Goal: Task Accomplishment & Management: Use online tool/utility

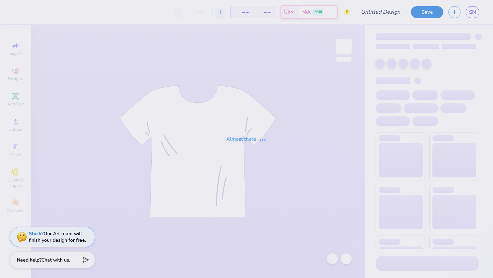
type input "[PERSON_NAME] kappa hoodie idea"
type input "50"
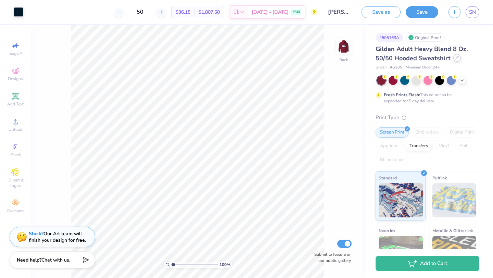
click at [455, 58] on icon at bounding box center [456, 57] width 3 height 3
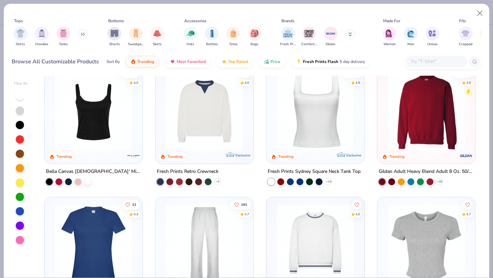
scroll to position [258, 0]
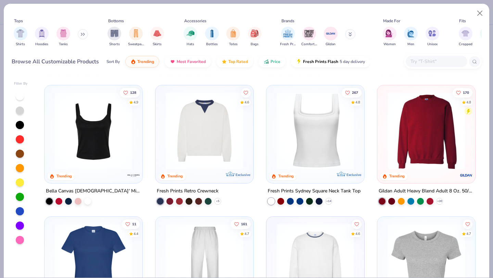
click at [426, 155] on img at bounding box center [426, 130] width 84 height 77
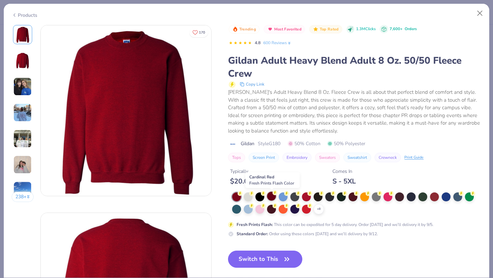
click at [274, 196] on div at bounding box center [271, 196] width 9 height 9
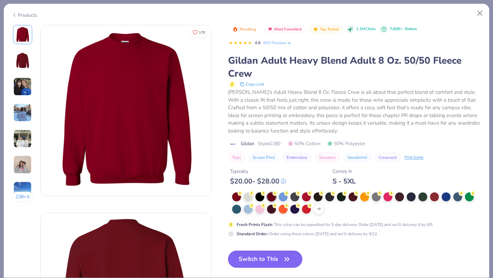
click at [288, 258] on icon "button" at bounding box center [287, 259] width 10 height 10
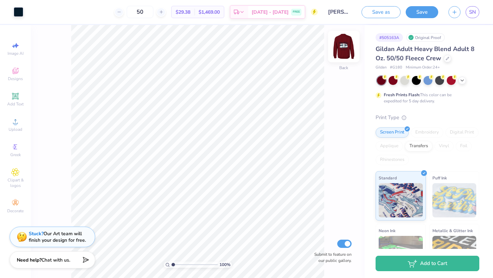
click at [347, 54] on img at bounding box center [343, 46] width 27 height 27
click at [348, 48] on img at bounding box center [343, 46] width 27 height 27
click at [392, 83] on div at bounding box center [393, 79] width 9 height 9
click at [453, 81] on div at bounding box center [451, 79] width 9 height 9
click at [463, 81] on icon at bounding box center [462, 79] width 5 height 5
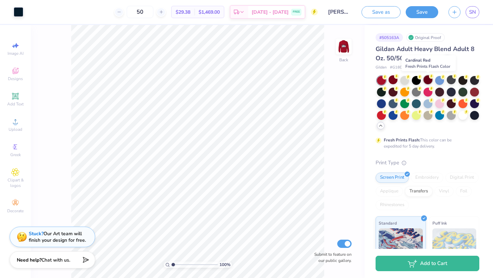
click at [430, 78] on div at bounding box center [428, 79] width 9 height 9
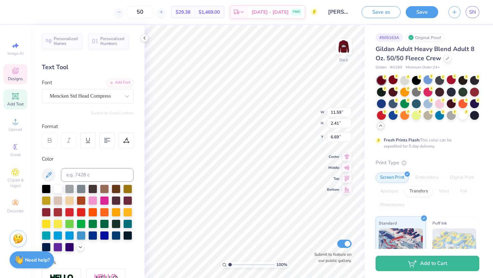
type input "5.71"
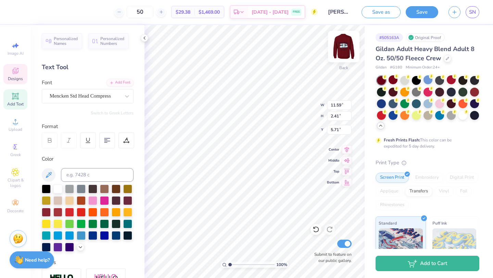
click at [343, 51] on img at bounding box center [343, 46] width 27 height 27
type input "6.65"
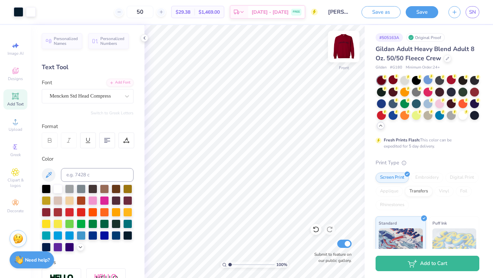
click at [344, 47] on img at bounding box center [343, 46] width 27 height 27
click at [345, 48] on img at bounding box center [343, 46] width 27 height 27
click at [345, 48] on img at bounding box center [344, 47] width 14 height 14
click at [430, 12] on button "Save" at bounding box center [422, 11] width 33 height 12
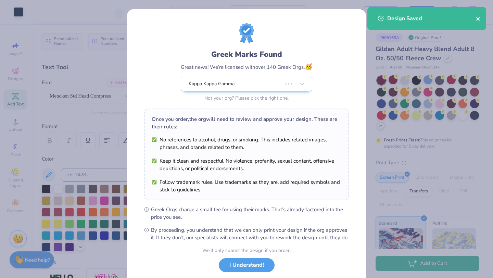
click at [478, 18] on icon "close" at bounding box center [478, 18] width 5 height 5
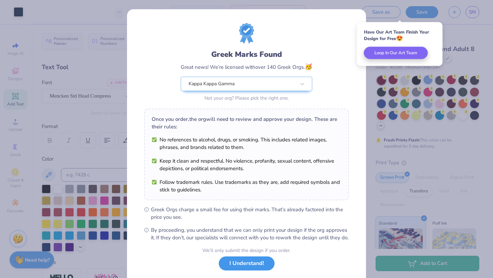
click at [241, 269] on button "I Understand!" at bounding box center [247, 263] width 56 height 14
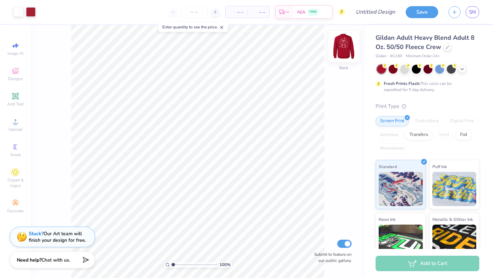
click at [348, 54] on img at bounding box center [343, 46] width 27 height 27
click at [347, 51] on img at bounding box center [343, 46] width 27 height 27
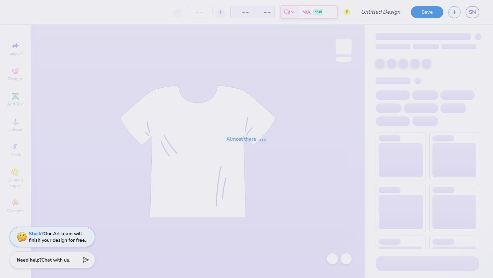
type input "kamp kappa hoodie idea"
type input "50"
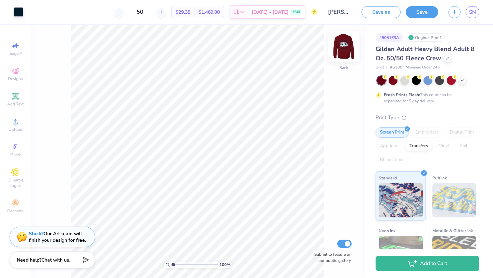
click at [348, 53] on img at bounding box center [343, 46] width 27 height 27
type input "6.44"
click at [345, 44] on img at bounding box center [343, 46] width 27 height 27
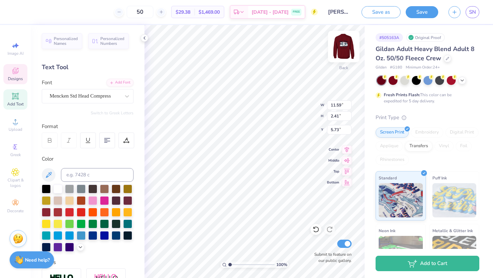
type input "5.73"
click at [370, 149] on div "# 505163A Original Proof Gildan Adult Heavy Blend Adult 8 Oz. 50/50 Fleece Crew…" at bounding box center [429, 175] width 128 height 301
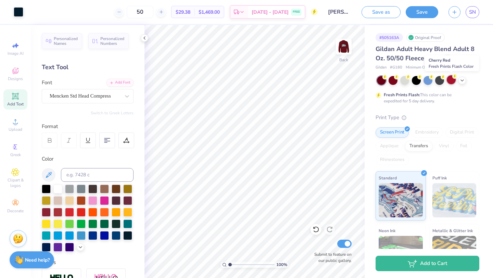
click at [452, 83] on div at bounding box center [451, 79] width 9 height 9
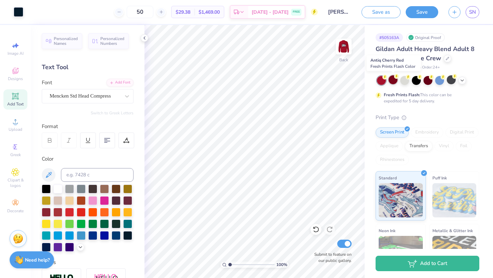
click at [393, 82] on div at bounding box center [393, 79] width 9 height 9
click at [415, 78] on div at bounding box center [416, 79] width 9 height 9
click at [464, 79] on icon at bounding box center [462, 79] width 5 height 5
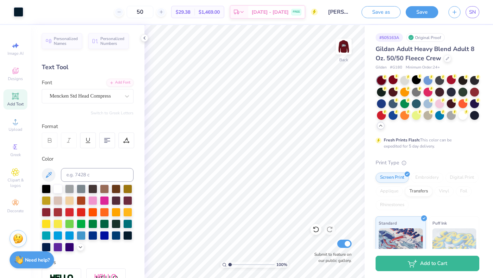
scroll to position [13, 0]
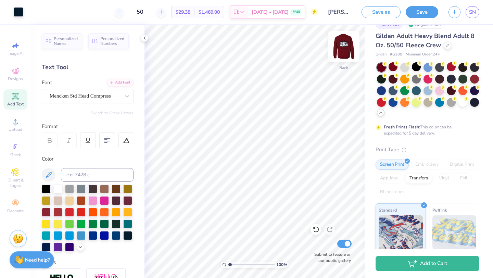
click at [344, 49] on img at bounding box center [343, 46] width 27 height 27
click at [347, 57] on img at bounding box center [343, 46] width 27 height 27
click at [402, 65] on div at bounding box center [404, 66] width 9 height 9
click at [347, 44] on img at bounding box center [343, 46] width 27 height 27
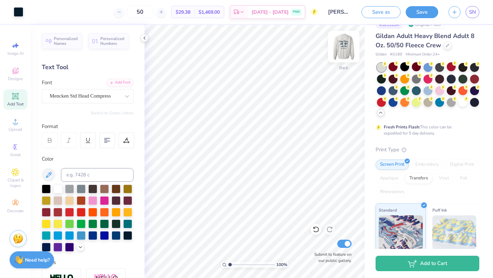
click at [345, 45] on img at bounding box center [343, 46] width 27 height 27
click at [447, 48] on div at bounding box center [448, 45] width 8 height 8
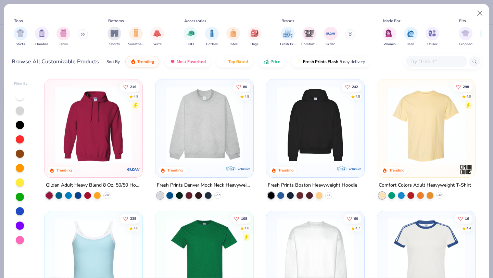
click at [90, 138] on img at bounding box center [93, 124] width 84 height 77
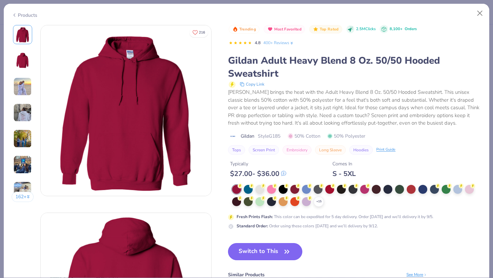
click at [266, 250] on button "Switch to This" at bounding box center [265, 251] width 74 height 17
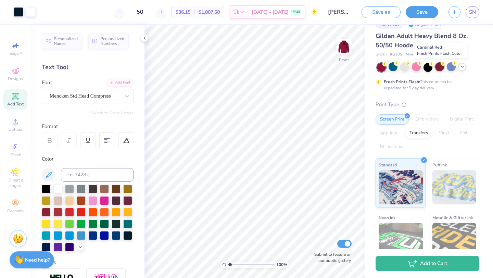
click at [438, 68] on div at bounding box center [439, 66] width 9 height 9
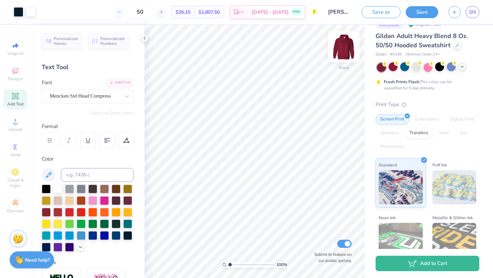
click at [342, 45] on img at bounding box center [343, 46] width 27 height 27
type input "3.93"
click at [348, 48] on img at bounding box center [343, 46] width 27 height 27
click at [348, 48] on img at bounding box center [344, 47] width 14 height 14
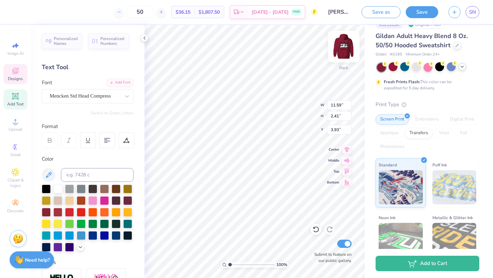
type input "4.25"
click at [341, 51] on img at bounding box center [343, 46] width 27 height 27
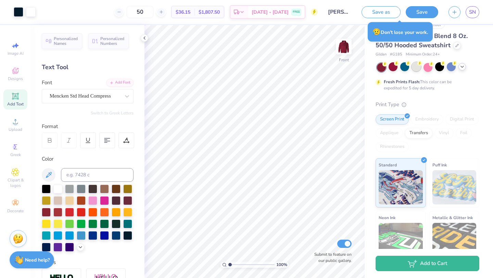
click at [417, 69] on div at bounding box center [416, 66] width 9 height 9
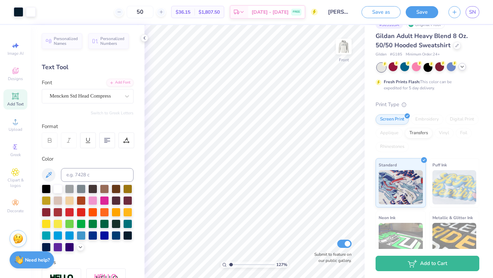
type input "1.27"
click at [231, 266] on input "range" at bounding box center [251, 265] width 46 height 6
click at [441, 68] on div at bounding box center [439, 66] width 9 height 9
click at [10, 75] on div "Designs" at bounding box center [15, 74] width 24 height 20
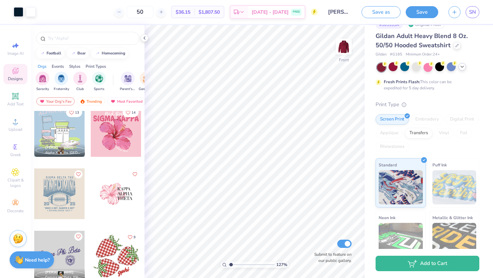
scroll to position [1258, 0]
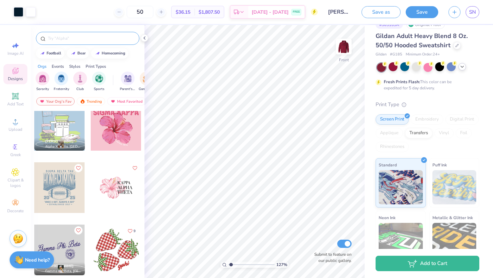
click at [96, 41] on input "text" at bounding box center [91, 38] width 88 height 7
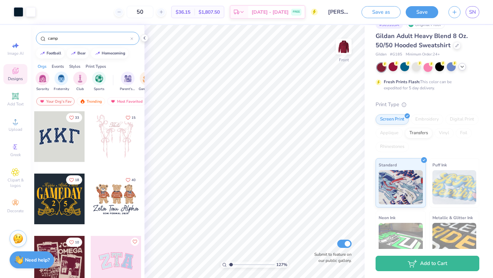
type input "camp"
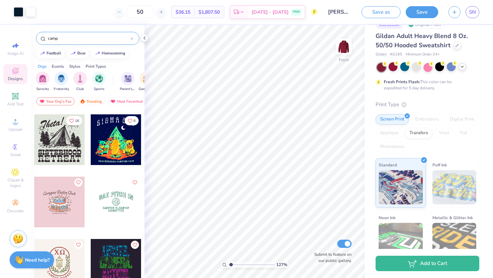
scroll to position [1868, 0]
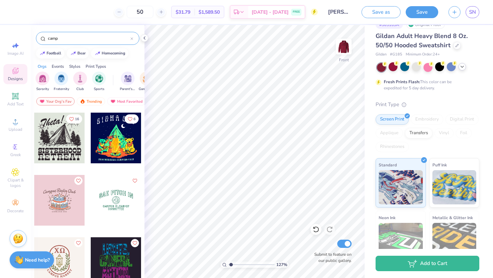
click at [53, 133] on div at bounding box center [59, 138] width 51 height 51
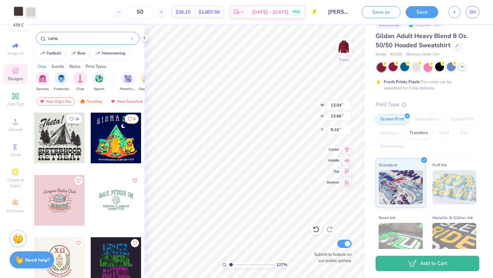
click at [18, 13] on div at bounding box center [19, 12] width 10 height 10
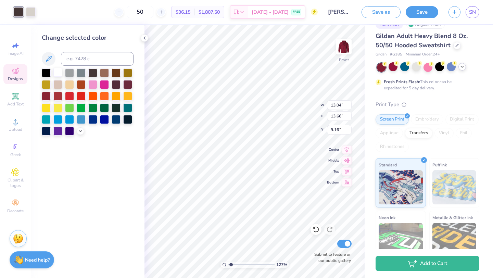
click at [59, 72] on div at bounding box center [57, 72] width 9 height 9
click at [29, 11] on div at bounding box center [31, 12] width 10 height 10
click at [317, 229] on icon at bounding box center [316, 229] width 7 height 7
click at [19, 13] on div at bounding box center [19, 12] width 10 height 10
click at [57, 71] on div at bounding box center [57, 72] width 9 height 9
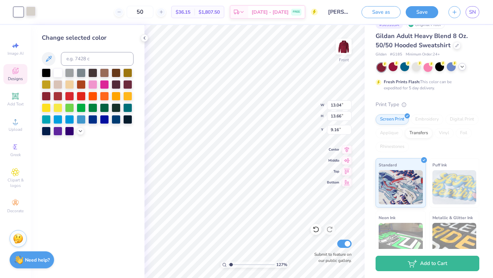
click at [31, 14] on div at bounding box center [31, 12] width 10 height 10
click at [78, 58] on input at bounding box center [97, 59] width 73 height 14
type input "493"
click at [58, 85] on div at bounding box center [57, 83] width 9 height 9
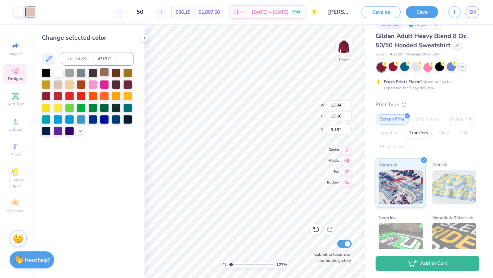
click at [102, 71] on div at bounding box center [104, 72] width 9 height 9
click at [44, 73] on div at bounding box center [46, 72] width 9 height 9
click at [82, 131] on icon at bounding box center [80, 130] width 5 height 5
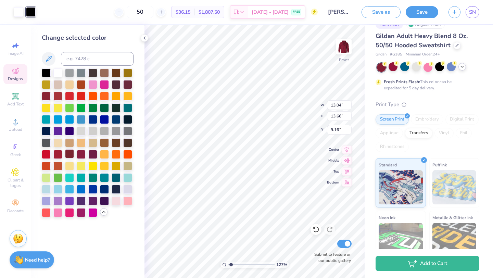
click at [72, 155] on div at bounding box center [69, 153] width 9 height 9
click at [80, 155] on div at bounding box center [81, 153] width 9 height 9
click at [70, 152] on div at bounding box center [69, 153] width 9 height 9
click at [59, 153] on div at bounding box center [57, 153] width 9 height 9
click at [68, 153] on div at bounding box center [69, 153] width 9 height 9
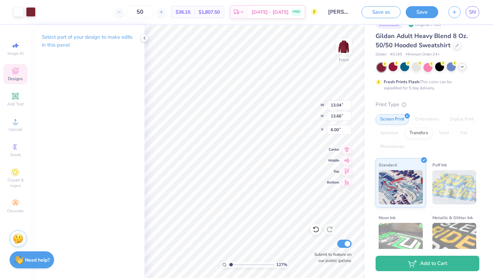
type input "6.00"
type input "1.52"
click at [232, 265] on input "range" at bounding box center [251, 265] width 46 height 6
type input "6.60"
type input "3.51"
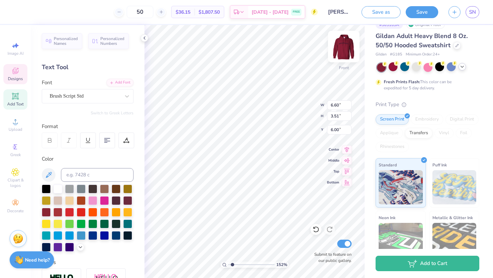
click at [343, 52] on img at bounding box center [343, 46] width 27 height 27
click at [57, 186] on div at bounding box center [57, 188] width 9 height 9
click at [343, 42] on img at bounding box center [343, 46] width 27 height 27
click at [332, 107] on div "152 % Front W 11.76 11.76 " H 2.45 2.45 " Y 6.45 6.45 " Center Middle Top Botto…" at bounding box center [255, 151] width 220 height 253
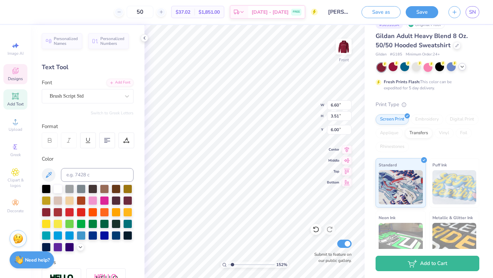
type input "11.76"
type input "2.45"
type input "6.31"
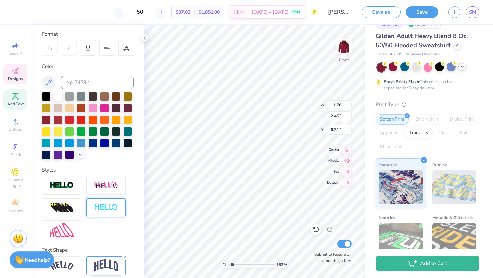
scroll to position [120, 0]
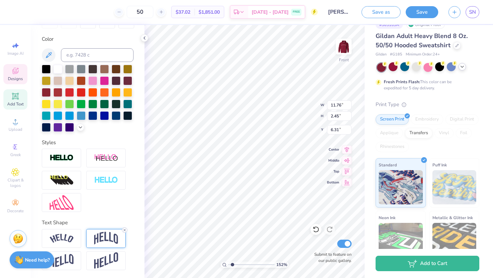
type textarea "KAMP KAPPA"
click at [124, 230] on icon at bounding box center [125, 230] width 4 height 4
click at [60, 69] on div at bounding box center [57, 68] width 9 height 9
type input "13.02"
type input "2.33"
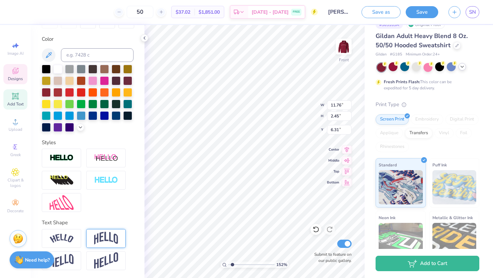
type input "17.32"
type input "15.62"
type input "6.60"
type input "3.51"
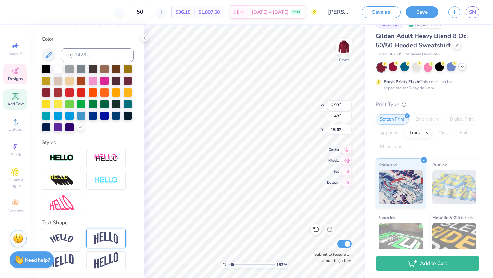
type input "6.00"
type textarea "Kamp!"
type textarea "Kamp Kappa!"
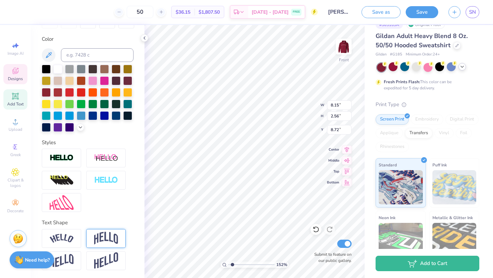
type input "8.15"
type input "2.56"
type input "6.20"
type textarea "2025 FALL RETREA"
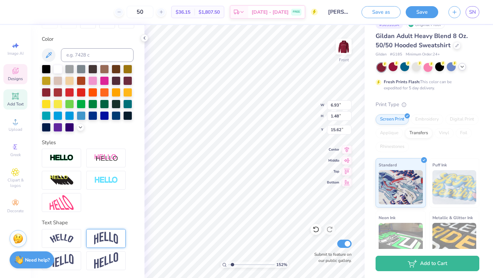
scroll to position [0, 2]
type textarea "2025 FALL RETREAT"
type input "15.62"
type input "9.59"
type input "1.51"
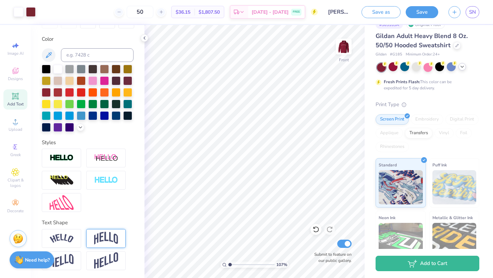
type input "1"
click at [230, 264] on input "range" at bounding box center [251, 265] width 46 height 6
type input "6.00"
click at [343, 48] on img at bounding box center [343, 46] width 27 height 27
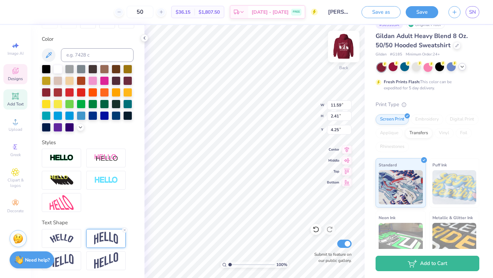
click at [344, 40] on img at bounding box center [343, 46] width 27 height 27
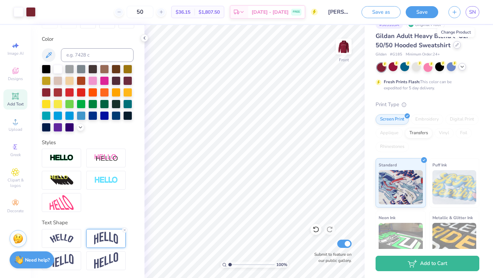
click at [456, 45] on icon at bounding box center [456, 44] width 3 height 3
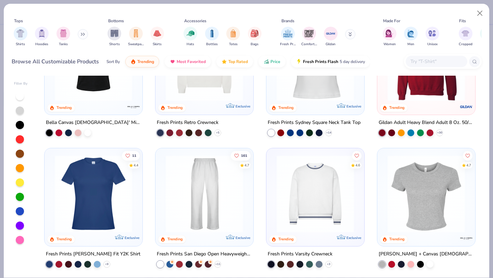
scroll to position [254, 0]
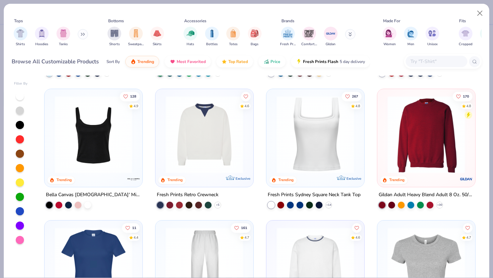
click at [448, 138] on img at bounding box center [426, 134] width 84 height 77
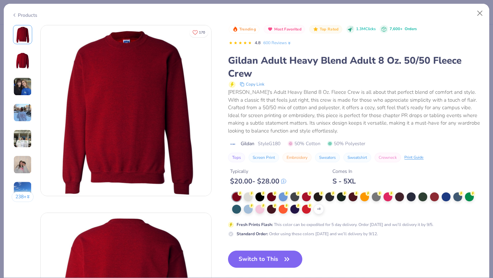
click at [268, 184] on div "$ 20.00 - $ 28.00" at bounding box center [258, 181] width 56 height 9
click at [269, 198] on div at bounding box center [271, 196] width 9 height 9
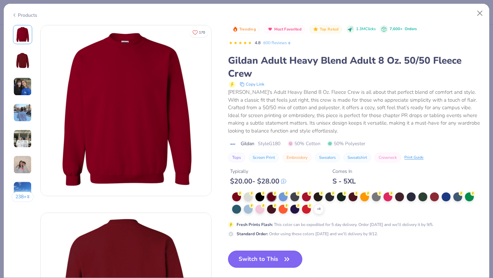
click at [270, 253] on button "Switch to This" at bounding box center [265, 259] width 74 height 17
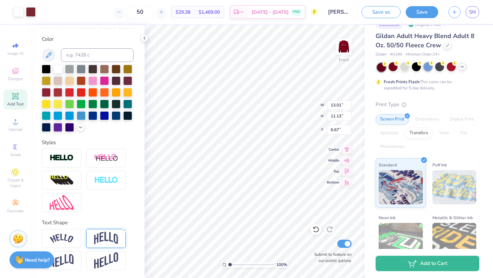
type input "6.67"
click at [451, 67] on div at bounding box center [451, 66] width 9 height 9
click at [394, 67] on div at bounding box center [393, 66] width 9 height 9
click at [416, 67] on div at bounding box center [416, 66] width 9 height 9
drag, startPoint x: 230, startPoint y: 264, endPoint x: 233, endPoint y: 265, distance: 3.4
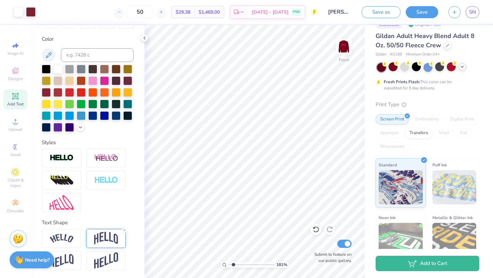
click at [233, 265] on input "range" at bounding box center [251, 265] width 46 height 6
click at [20, 14] on div at bounding box center [19, 12] width 10 height 10
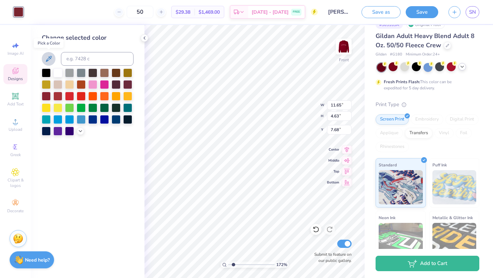
click at [49, 58] on icon at bounding box center [49, 59] width 8 height 8
click at [49, 59] on icon at bounding box center [49, 59] width 8 height 8
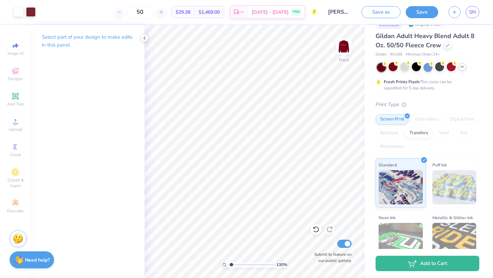
type input "1.3"
click at [231, 265] on input "range" at bounding box center [251, 265] width 46 height 6
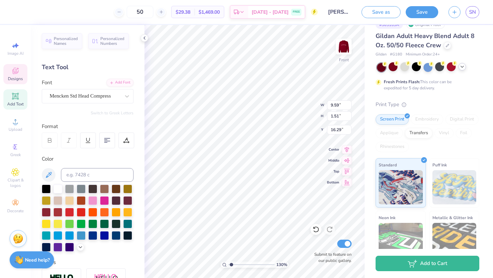
type input "8.83"
type input "1.39"
click at [143, 38] on icon at bounding box center [144, 37] width 5 height 5
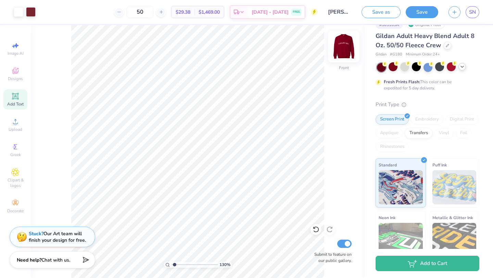
click at [345, 43] on img at bounding box center [343, 46] width 27 height 27
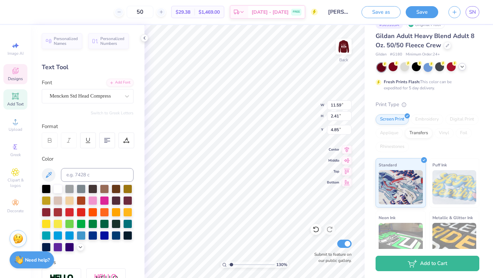
type input "4.85"
click at [144, 37] on polyline at bounding box center [144, 38] width 1 height 3
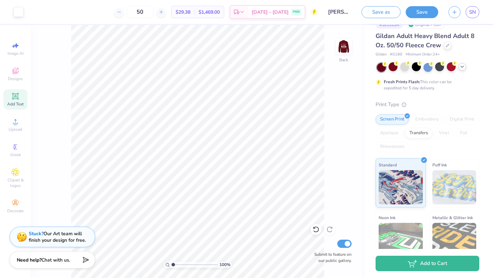
type input "1"
click at [173, 265] on input "range" at bounding box center [195, 265] width 46 height 6
click at [342, 49] on img at bounding box center [343, 46] width 27 height 27
type input "11.85"
type input "10.02"
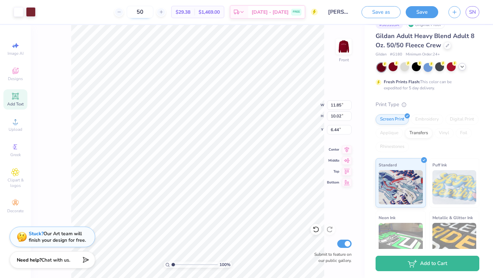
type input "6.44"
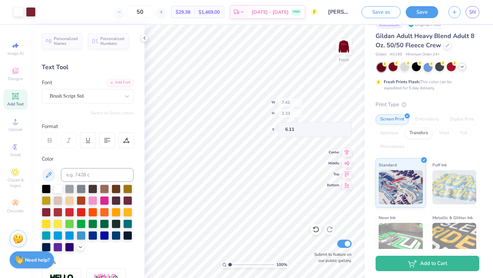
type input "6.11"
type input "11.20"
type input "5.56"
type input "6.47"
type input "10.60"
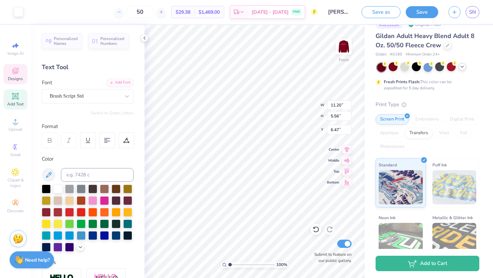
type input "4.21"
type input "7.28"
drag, startPoint x: 228, startPoint y: 263, endPoint x: 235, endPoint y: 264, distance: 6.9
type input "2.2"
click at [235, 264] on input "range" at bounding box center [251, 265] width 46 height 6
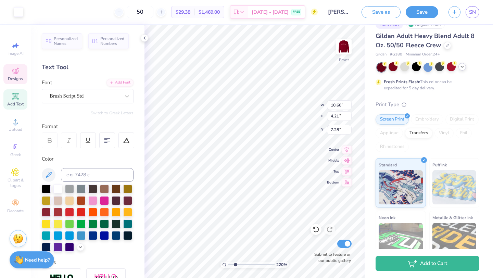
type input "11.20"
type input "5.56"
type input "6.47"
type input "10.60"
type input "4.21"
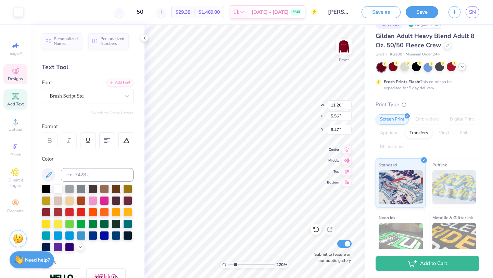
type input "7.28"
type input "6.51"
drag, startPoint x: 235, startPoint y: 264, endPoint x: 230, endPoint y: 265, distance: 4.9
click at [230, 265] on input "range" at bounding box center [251, 265] width 46 height 6
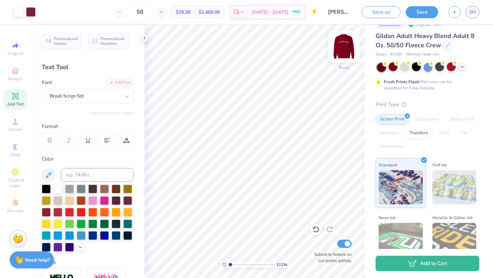
click at [343, 45] on img at bounding box center [343, 46] width 27 height 27
click at [343, 46] on img at bounding box center [343, 46] width 27 height 27
click at [230, 264] on input "range" at bounding box center [251, 265] width 46 height 6
click at [21, 75] on div "Designs" at bounding box center [15, 74] width 24 height 20
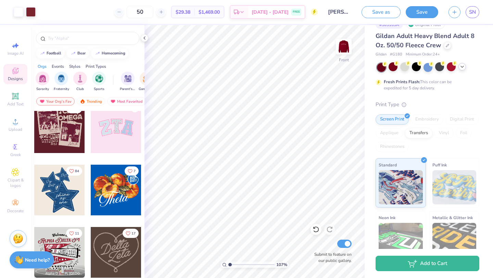
scroll to position [249, 0]
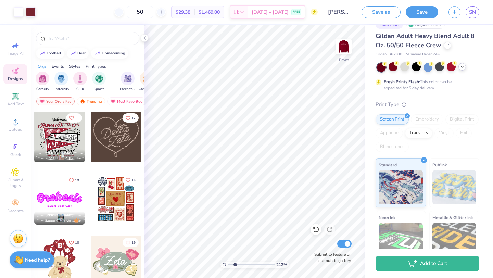
drag, startPoint x: 231, startPoint y: 265, endPoint x: 235, endPoint y: 259, distance: 7.7
click at [235, 262] on input "range" at bounding box center [251, 265] width 46 height 6
drag, startPoint x: 235, startPoint y: 265, endPoint x: 231, endPoint y: 265, distance: 4.1
type input "1.3"
click at [231, 265] on input "range" at bounding box center [251, 265] width 46 height 6
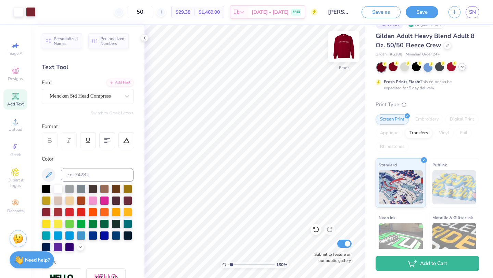
click at [346, 49] on img at bounding box center [343, 46] width 27 height 27
click at [345, 50] on img at bounding box center [343, 46] width 27 height 27
click at [317, 229] on icon at bounding box center [316, 229] width 7 height 7
click at [315, 229] on icon at bounding box center [316, 229] width 7 height 7
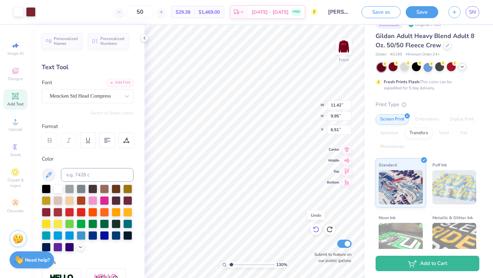
click at [315, 229] on icon at bounding box center [316, 229] width 7 height 7
type input "10.15"
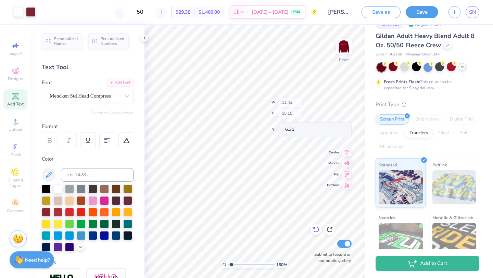
type input "6.31"
click at [315, 227] on icon at bounding box center [316, 230] width 6 height 6
click at [315, 229] on icon at bounding box center [314, 227] width 1 height 1
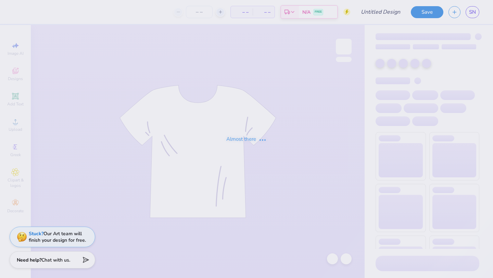
type input "[PERSON_NAME] kappa idea"
type input "50"
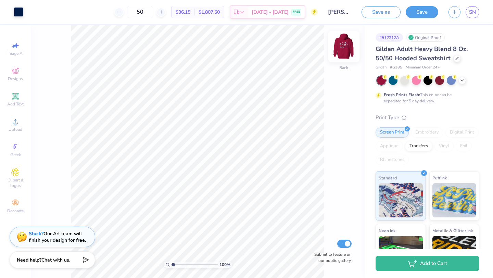
click at [351, 47] on img at bounding box center [343, 46] width 27 height 27
click at [18, 76] on div "Designs" at bounding box center [15, 74] width 24 height 20
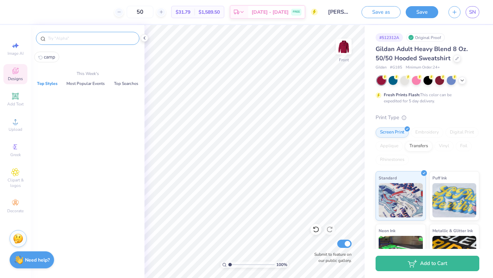
click at [80, 37] on input "text" at bounding box center [91, 38] width 88 height 7
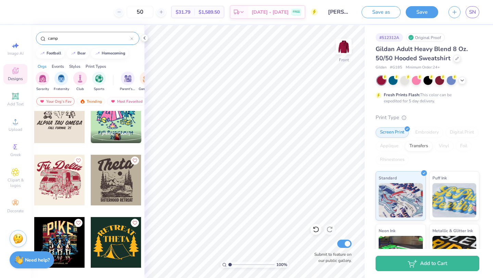
scroll to position [23, 0]
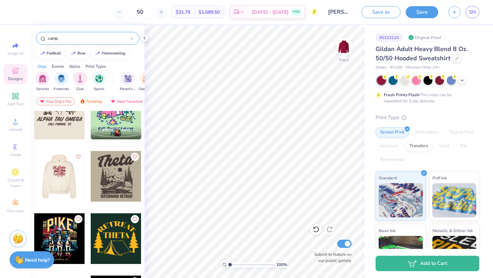
type input "camp"
click at [73, 173] on div at bounding box center [59, 176] width 51 height 51
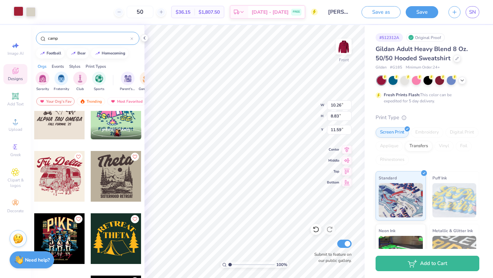
click at [20, 12] on div at bounding box center [19, 12] width 10 height 10
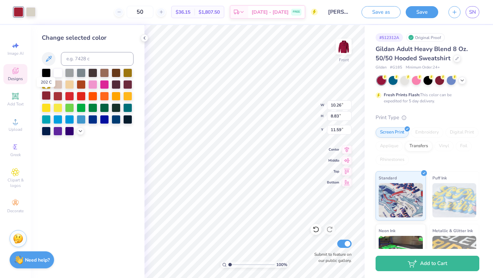
click at [44, 96] on div at bounding box center [46, 95] width 9 height 9
click at [79, 130] on polyline at bounding box center [80, 130] width 3 height 1
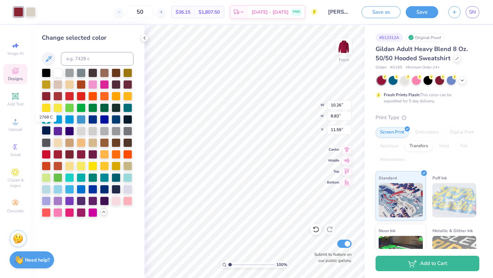
click at [45, 131] on div at bounding box center [46, 130] width 9 height 9
click at [131, 120] on div at bounding box center [127, 118] width 9 height 9
click at [29, 13] on div at bounding box center [31, 12] width 10 height 10
click at [82, 63] on input at bounding box center [97, 59] width 73 height 14
type input "7526"
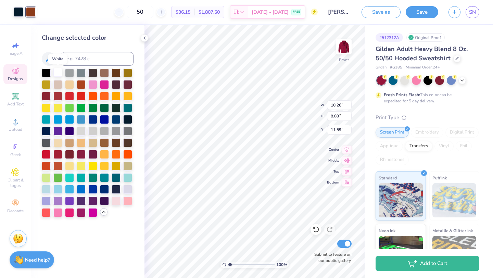
click at [56, 71] on div at bounding box center [57, 72] width 9 height 9
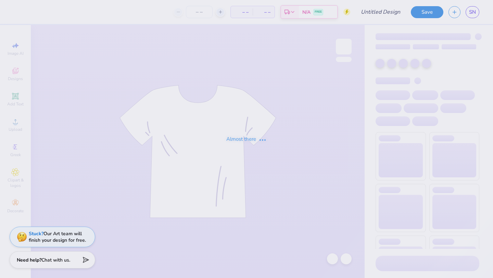
type input "[PERSON_NAME] kappa hoodie idea"
type input "50"
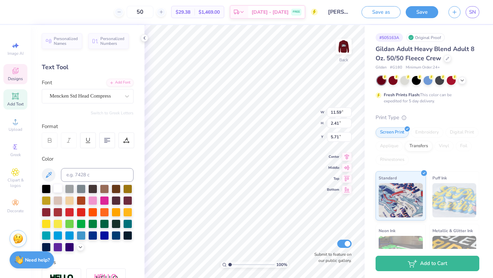
click at [57, 189] on div at bounding box center [57, 188] width 9 height 9
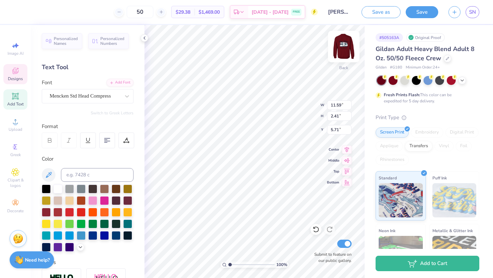
click at [339, 54] on img at bounding box center [343, 46] width 27 height 27
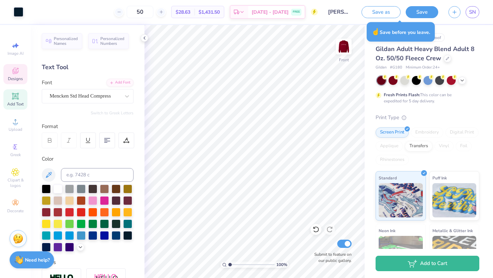
click at [19, 79] on span "Designs" at bounding box center [15, 78] width 15 height 5
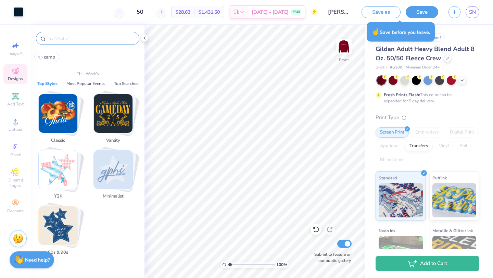
click at [85, 39] on input "text" at bounding box center [91, 38] width 88 height 7
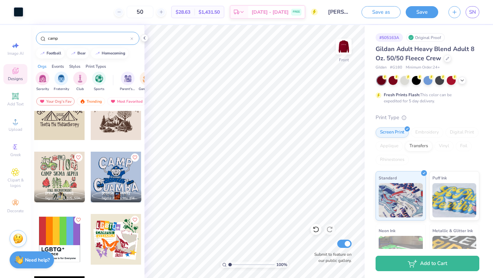
scroll to position [596, 0]
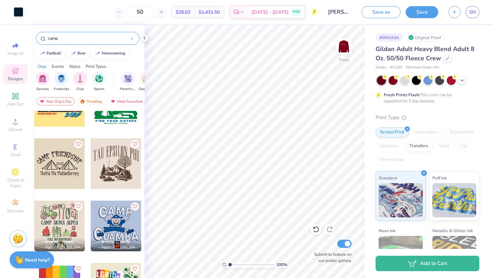
type input "camp"
click at [128, 153] on div at bounding box center [116, 163] width 51 height 51
click at [22, 14] on div at bounding box center [19, 12] width 10 height 10
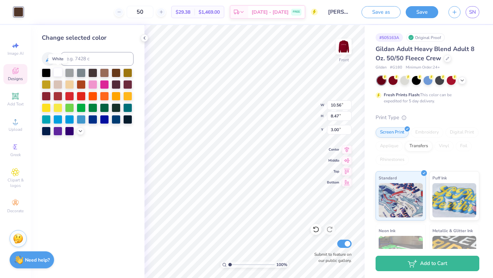
click at [58, 74] on div at bounding box center [57, 72] width 9 height 9
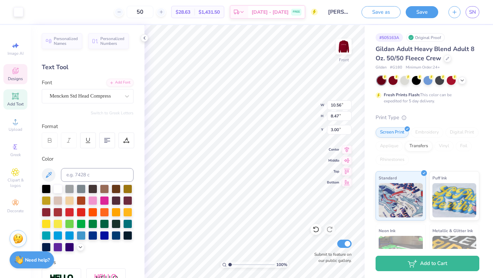
type input "6.36"
type input "3.80"
type textarea "[PERSON_NAME] KAPPA"
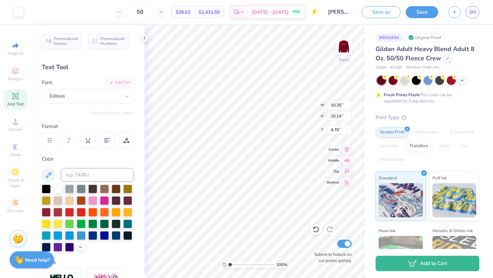
type input "10.35"
type input "10.14"
type input "4.70"
type input "12.22"
type input "11.97"
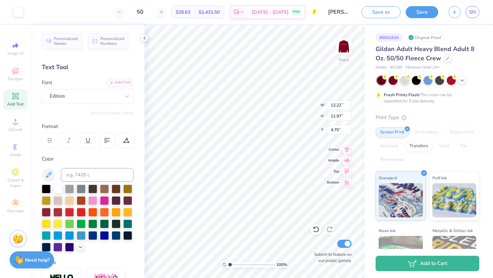
type input "10.74"
type input "10.51"
type input "6.30"
click at [344, 46] on img at bounding box center [343, 46] width 27 height 27
type input "8.83"
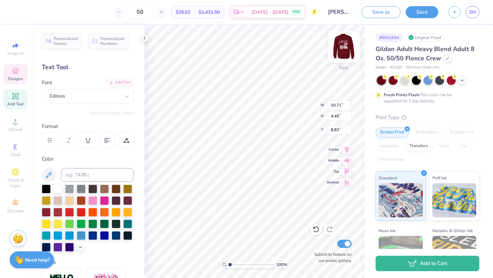
scroll to position [0, 1]
type textarea "KAPPA"
type textarea "KAPPA KAPPA GAMMA"
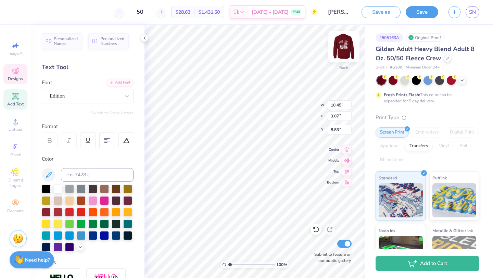
type input "10.45"
type input "3.07"
type input "5.49"
type input "10.98"
type input "3.22"
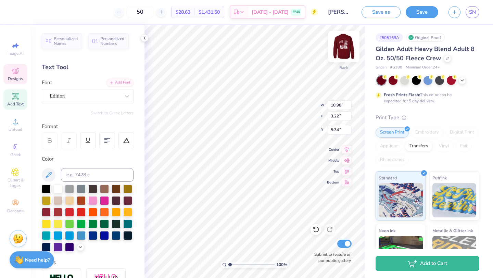
type input "5.35"
type input "5.09"
click at [342, 49] on img at bounding box center [343, 46] width 27 height 27
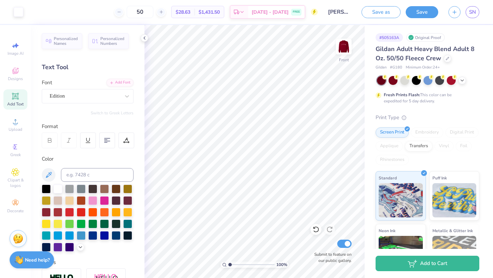
click at [228, 264] on input "range" at bounding box center [251, 265] width 46 height 6
type input "1"
click at [228, 264] on input "range" at bounding box center [251, 265] width 46 height 6
click at [340, 50] on img at bounding box center [343, 46] width 27 height 27
click at [340, 50] on img at bounding box center [344, 47] width 14 height 14
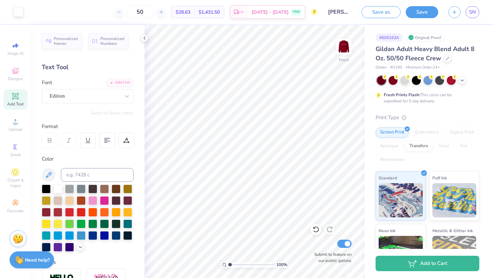
click at [340, 50] on img at bounding box center [344, 47] width 14 height 14
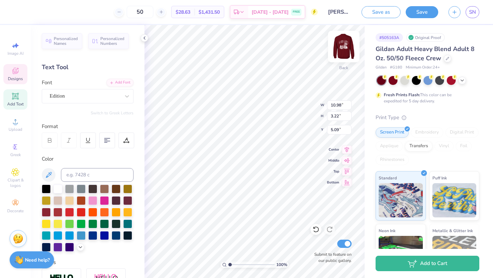
type input "8.03"
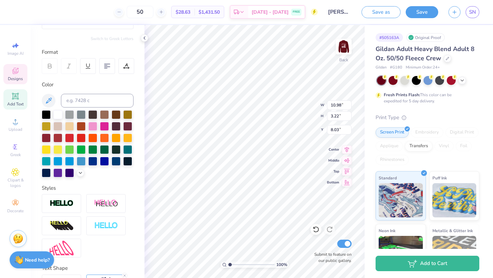
scroll to position [107, 0]
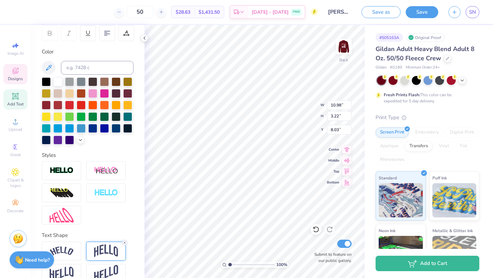
click at [125, 242] on icon at bounding box center [125, 243] width 4 height 4
type input "1.93"
type input "8.68"
click at [14, 103] on span "Add Text" at bounding box center [15, 103] width 16 height 5
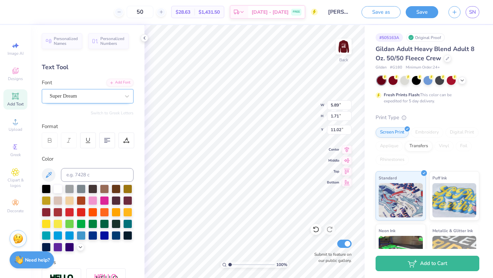
click at [81, 99] on div "Super Dream" at bounding box center [85, 96] width 72 height 11
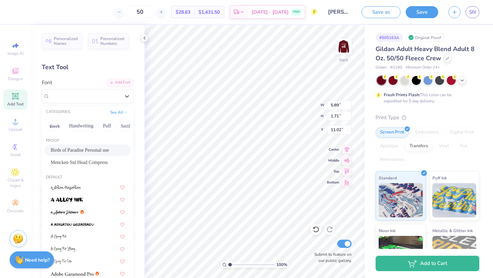
click at [79, 151] on span "Birds of Paradise Personal use" at bounding box center [80, 150] width 58 height 7
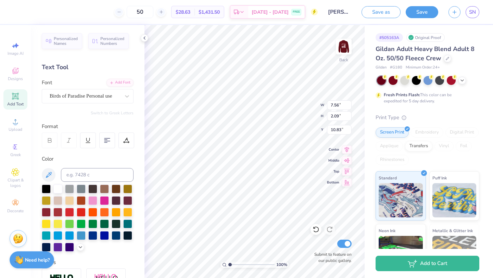
type input "7.56"
type input "2.09"
type input "10.83"
click at [87, 95] on div "Birds of Paradise Personal use" at bounding box center [85, 96] width 72 height 11
type textarea "Falll Retreat"
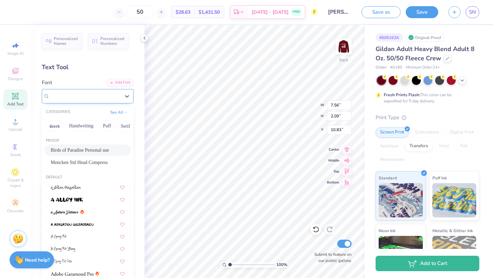
click at [76, 101] on div "Birds of Paradise Personal use" at bounding box center [85, 96] width 72 height 11
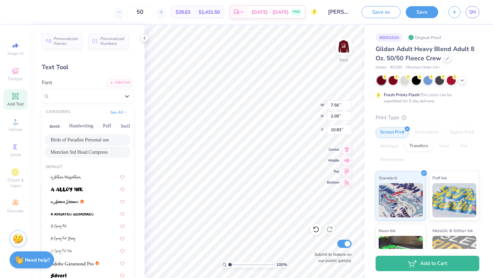
scroll to position [14, 0]
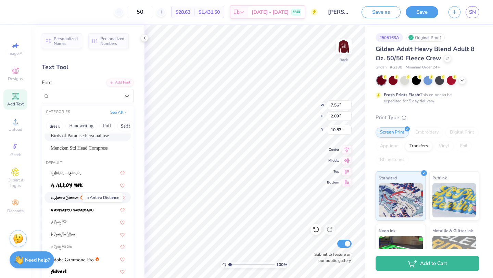
click at [73, 196] on img at bounding box center [65, 198] width 28 height 5
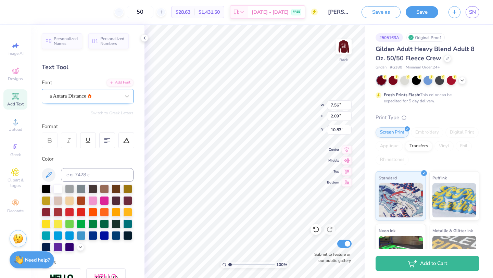
click at [108, 99] on div "a Antara Distance" at bounding box center [85, 96] width 72 height 11
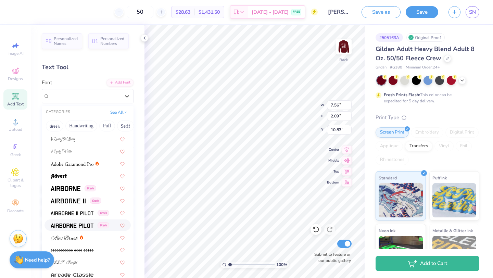
scroll to position [119, 0]
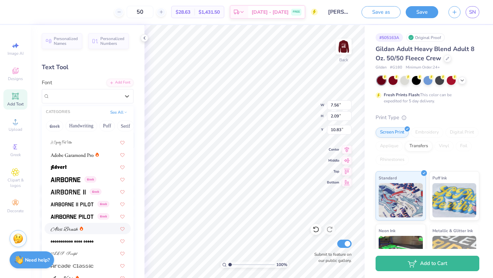
click at [75, 229] on img at bounding box center [64, 229] width 27 height 5
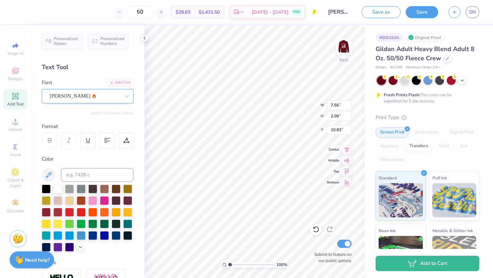
click at [98, 95] on div "Alex Brush" at bounding box center [85, 96] width 72 height 11
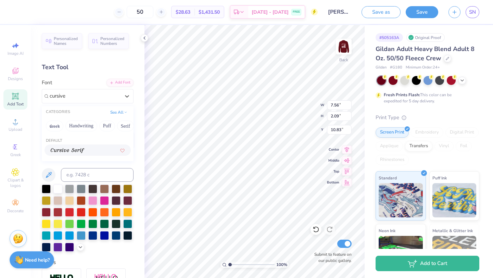
scroll to position [43, 0]
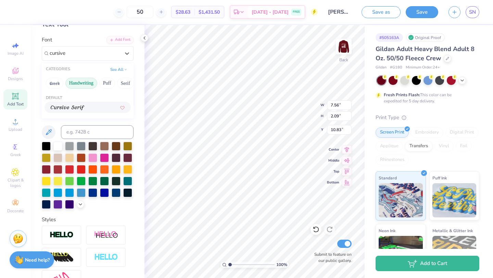
click at [91, 79] on button "Handwriting" at bounding box center [81, 83] width 32 height 11
type input "c"
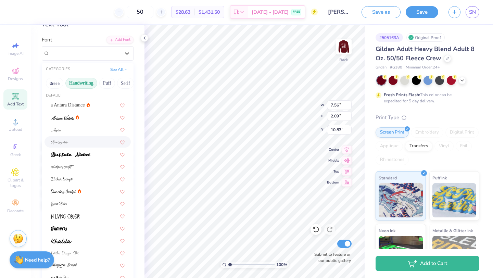
scroll to position [21, 0]
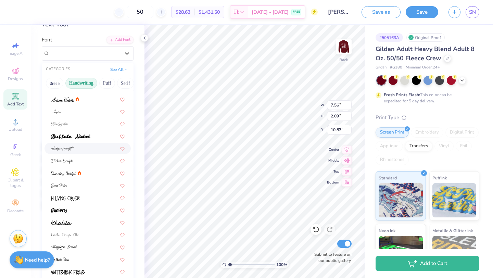
click at [84, 149] on div at bounding box center [88, 148] width 74 height 7
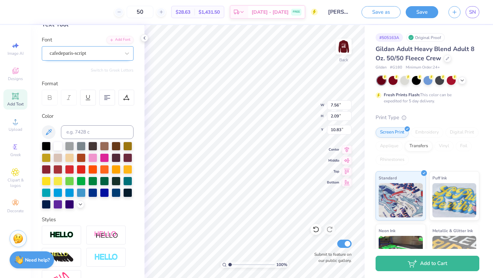
click at [90, 51] on div "cafedeparis-script" at bounding box center [85, 53] width 72 height 11
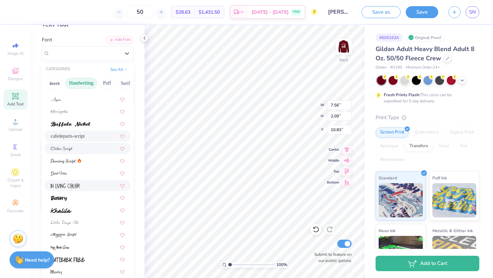
scroll to position [40, 0]
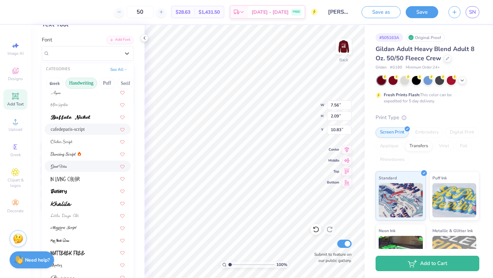
click at [72, 166] on div at bounding box center [88, 166] width 74 height 7
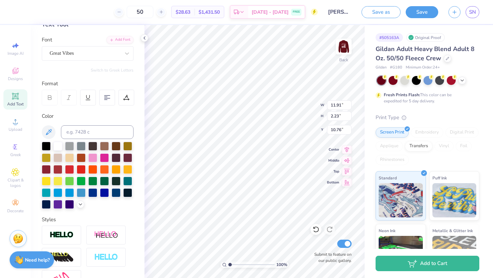
scroll to position [0, 1]
type textarea "2025 Falll Retreat"
type input "4.77"
type input "0.61"
type input "12.24"
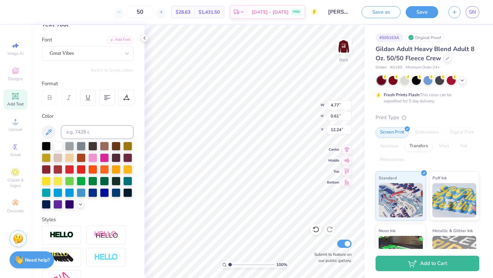
type input "7.47"
drag, startPoint x: 230, startPoint y: 264, endPoint x: 236, endPoint y: 263, distance: 6.2
type input "2.31"
click at [236, 263] on input "range" at bounding box center [251, 265] width 46 height 6
type input "8.76"
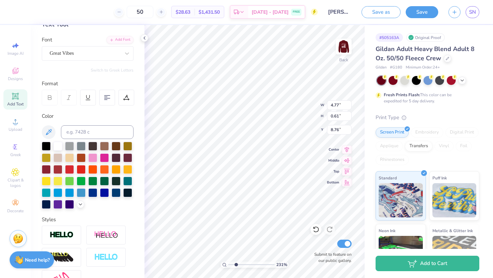
type input "5.17"
type input "0.67"
type input "8.71"
type textarea "2025 Fall Retreat"
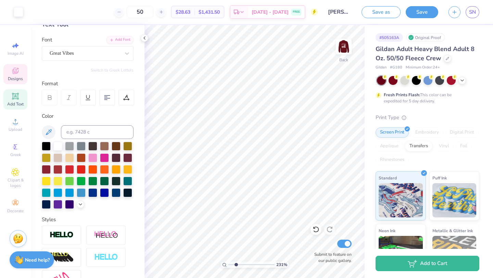
click at [14, 70] on icon at bounding box center [15, 71] width 8 height 8
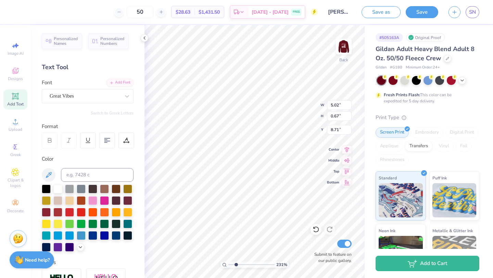
scroll to position [0, 0]
type textarea "Fall Retreat"
click at [318, 228] on icon at bounding box center [316, 230] width 6 height 6
type input "7.76"
type textarea "2025"
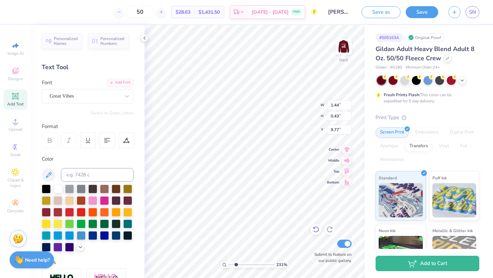
type input "9.77"
type input "3.40"
type input "0.67"
type input "7.84"
type input "4.92"
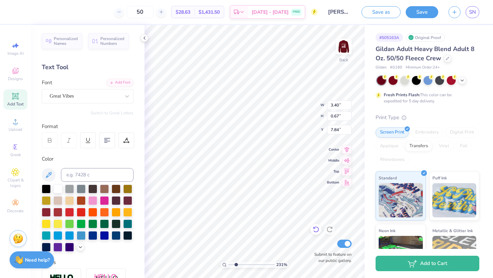
type input "0.96"
type input "7.83"
type input "1.44"
type input "0.43"
type input "8.98"
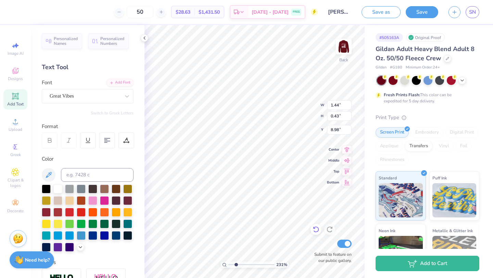
type input "2.50"
type input "0.75"
type input "8.96"
type input "2.44"
click at [236, 265] on input "range" at bounding box center [251, 265] width 46 height 6
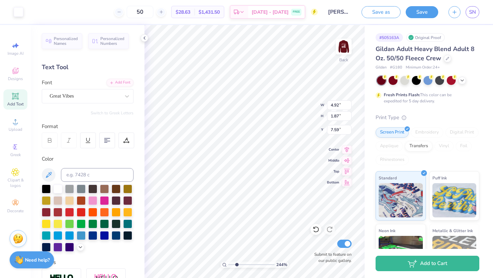
type input "7.59"
drag, startPoint x: 237, startPoint y: 265, endPoint x: 233, endPoint y: 266, distance: 4.2
type input "1.78"
click at [234, 266] on input "range" at bounding box center [251, 265] width 46 height 6
click at [345, 43] on img at bounding box center [343, 46] width 27 height 27
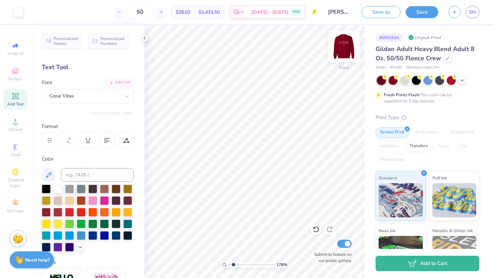
click at [344, 50] on img at bounding box center [343, 46] width 27 height 27
type input "4.92"
type input "1.87"
type input "7.59"
click at [344, 49] on img at bounding box center [343, 46] width 27 height 27
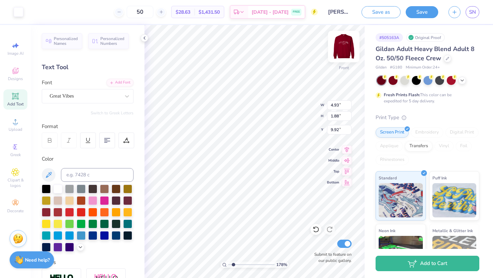
type input "17.01"
type input "16.97"
type textarea "2025 Fall Retreat"
type input "17.06"
drag, startPoint x: 233, startPoint y: 264, endPoint x: 229, endPoint y: 264, distance: 4.1
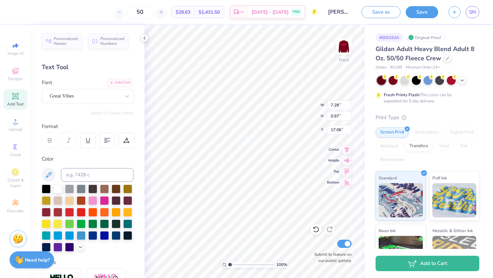
type input "1"
click at [229, 264] on input "range" at bounding box center [251, 265] width 46 height 6
click at [346, 46] on img at bounding box center [343, 46] width 27 height 27
type input "8.70"
click at [343, 46] on img at bounding box center [343, 46] width 27 height 27
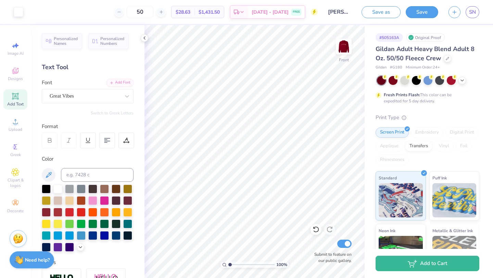
click at [228, 266] on input "range" at bounding box center [251, 265] width 46 height 6
click at [343, 48] on img at bounding box center [343, 46] width 27 height 27
click at [453, 80] on div at bounding box center [451, 79] width 9 height 9
click at [340, 46] on img at bounding box center [343, 46] width 27 height 27
click at [392, 79] on div at bounding box center [393, 79] width 9 height 9
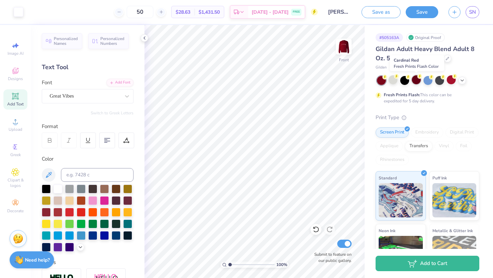
click at [417, 80] on div at bounding box center [416, 79] width 9 height 9
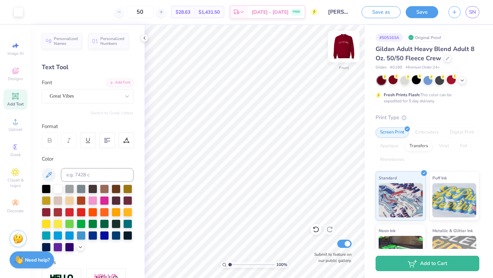
click at [349, 47] on img at bounding box center [343, 46] width 27 height 27
click at [347, 49] on img at bounding box center [343, 46] width 27 height 27
type input "1"
drag, startPoint x: 230, startPoint y: 264, endPoint x: 223, endPoint y: 262, distance: 6.6
click at [228, 262] on input "range" at bounding box center [251, 265] width 46 height 6
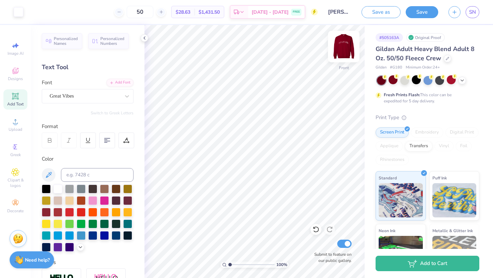
click at [345, 45] on img at bounding box center [343, 46] width 27 height 27
click at [345, 45] on img at bounding box center [344, 47] width 14 height 14
click at [350, 48] on img at bounding box center [343, 46] width 27 height 27
click at [14, 72] on icon at bounding box center [15, 71] width 6 height 6
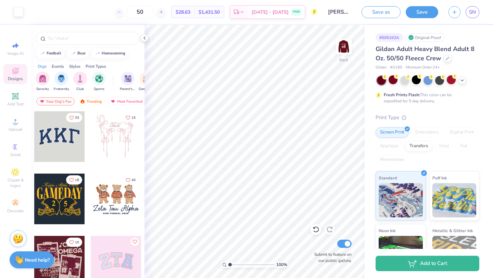
scroll to position [5, 0]
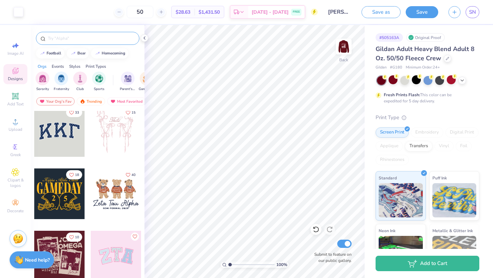
click at [99, 34] on div at bounding box center [87, 38] width 103 height 13
click at [91, 41] on input "text" at bounding box center [91, 38] width 88 height 7
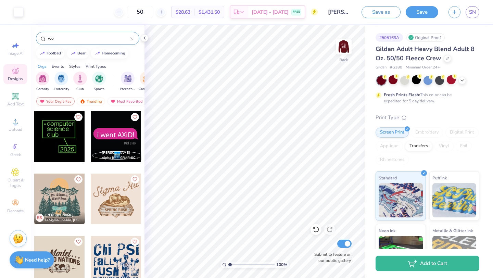
type input "w"
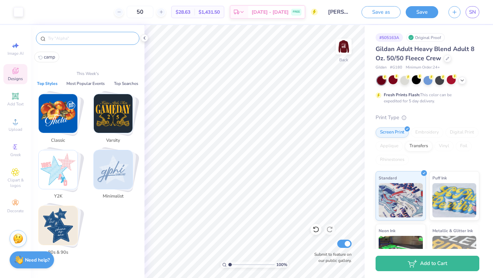
click at [61, 117] on img "Stack Card Button Classic" at bounding box center [58, 113] width 39 height 39
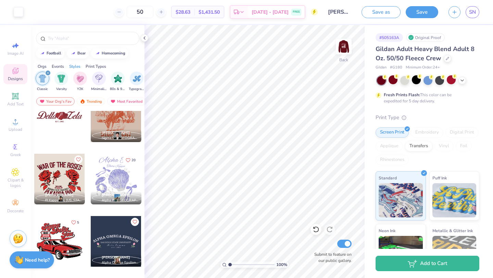
scroll to position [2869, 0]
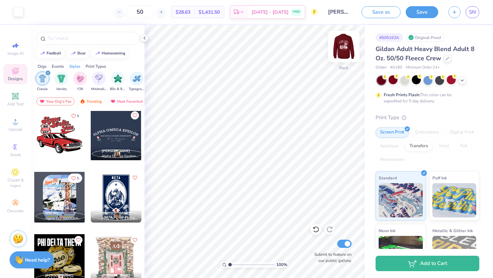
click at [347, 48] on img at bounding box center [343, 46] width 27 height 27
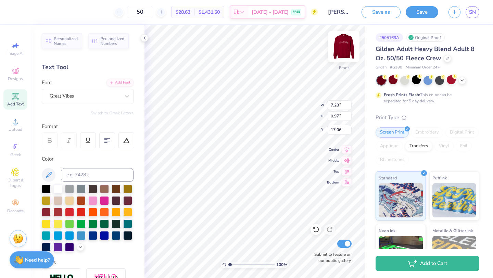
click at [344, 50] on img at bounding box center [343, 46] width 27 height 27
type input "7.60"
type input "1"
click at [228, 266] on input "range" at bounding box center [251, 265] width 46 height 6
click at [347, 47] on img at bounding box center [343, 46] width 27 height 27
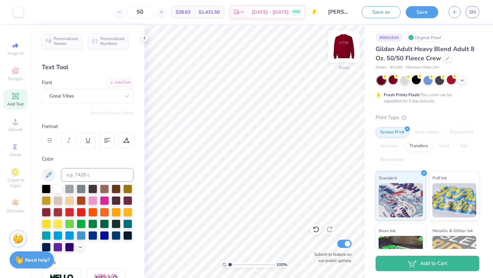
click at [340, 51] on img at bounding box center [343, 46] width 27 height 27
type input "7.83"
click at [228, 265] on input "range" at bounding box center [251, 265] width 46 height 6
click at [342, 45] on img at bounding box center [343, 46] width 27 height 27
type input "1.05"
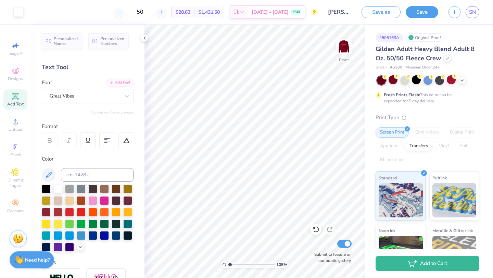
click at [230, 262] on input "range" at bounding box center [251, 265] width 46 height 6
type input "16.81"
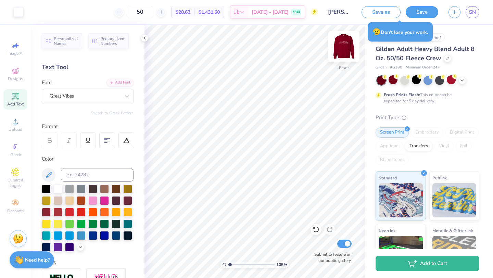
click at [350, 53] on img at bounding box center [343, 46] width 27 height 27
click at [345, 50] on img at bounding box center [343, 46] width 27 height 27
click at [345, 50] on img at bounding box center [344, 47] width 14 height 14
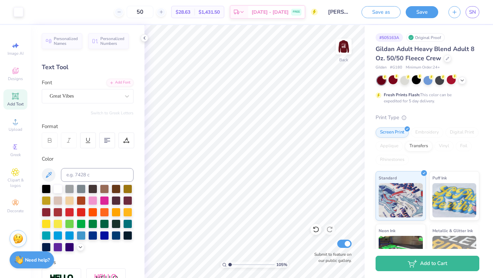
click at [345, 50] on img at bounding box center [344, 47] width 14 height 14
click at [340, 44] on img at bounding box center [343, 46] width 27 height 27
click at [346, 53] on img at bounding box center [343, 46] width 27 height 27
click at [346, 53] on img at bounding box center [344, 47] width 14 height 14
click at [344, 45] on img at bounding box center [343, 46] width 27 height 27
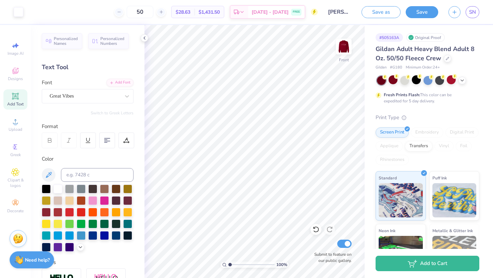
drag, startPoint x: 229, startPoint y: 265, endPoint x: 229, endPoint y: 262, distance: 3.8
type input "1"
click at [229, 262] on input "range" at bounding box center [251, 265] width 46 height 6
click at [447, 58] on icon at bounding box center [447, 57] width 3 height 3
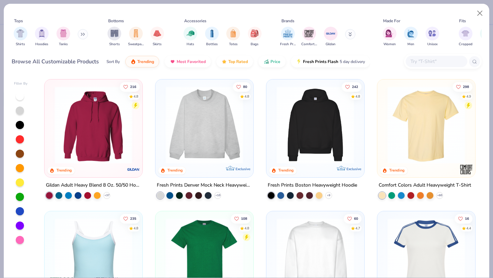
click at [92, 118] on img at bounding box center [93, 124] width 84 height 77
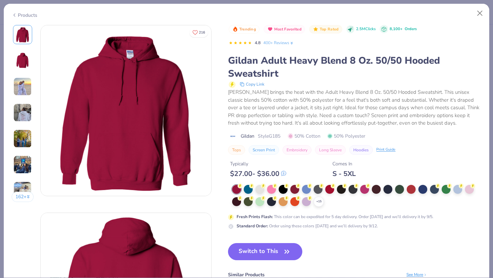
click at [273, 235] on div "Trending Most Favorited Top Rated 2.5M Clicks 8,100+ Orders 4.8 400+ Reviews Gi…" at bounding box center [354, 180] width 253 height 311
click at [273, 247] on button "Switch to This" at bounding box center [265, 251] width 74 height 17
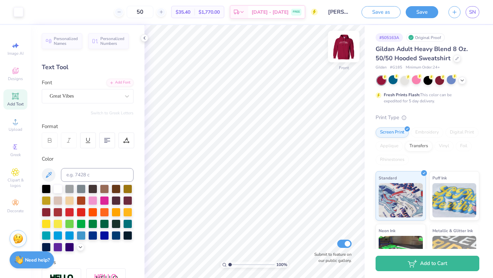
click at [344, 48] on img at bounding box center [343, 46] width 27 height 27
click at [456, 59] on icon at bounding box center [457, 58] width 3 height 3
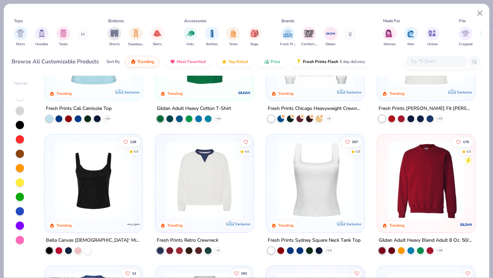
scroll to position [249, 0]
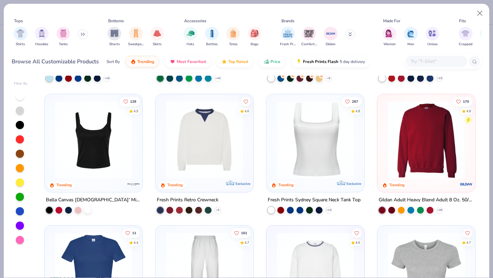
click at [422, 149] on img at bounding box center [426, 139] width 84 height 77
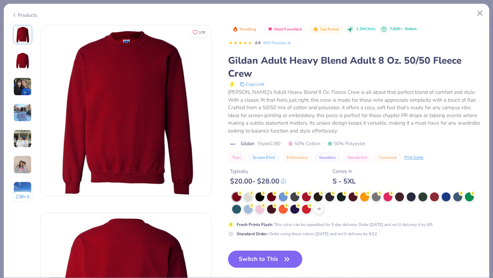
click at [273, 181] on div "$ 20.00 - $ 28.00" at bounding box center [258, 181] width 56 height 9
click at [272, 198] on div at bounding box center [271, 196] width 9 height 9
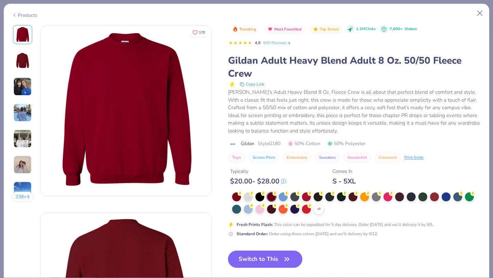
click at [274, 255] on button "Switch to This" at bounding box center [265, 259] width 74 height 17
click at [23, 116] on img at bounding box center [22, 112] width 18 height 18
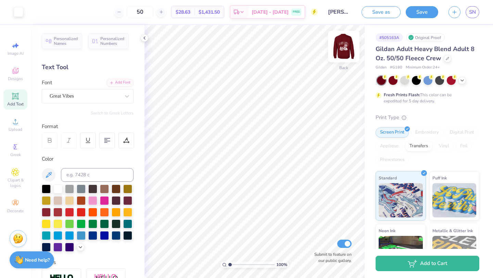
click at [344, 45] on img at bounding box center [343, 46] width 27 height 27
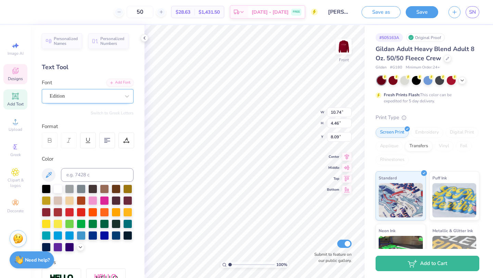
click at [86, 92] on div "Edition" at bounding box center [85, 96] width 72 height 11
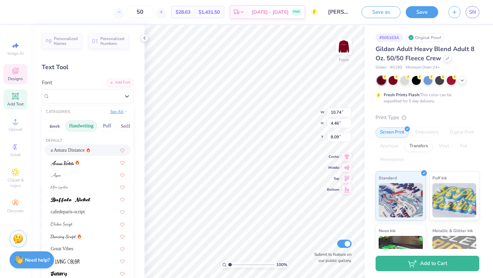
click at [119, 109] on button "See All" at bounding box center [118, 111] width 21 height 7
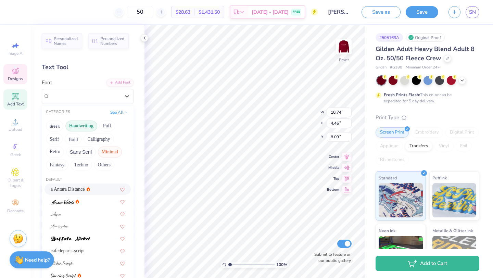
click at [113, 149] on button "Minimal" at bounding box center [110, 152] width 24 height 11
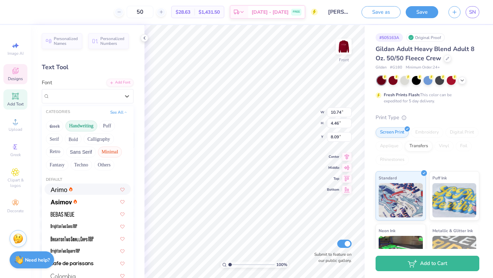
click at [76, 127] on button "Handwriting" at bounding box center [81, 126] width 32 height 11
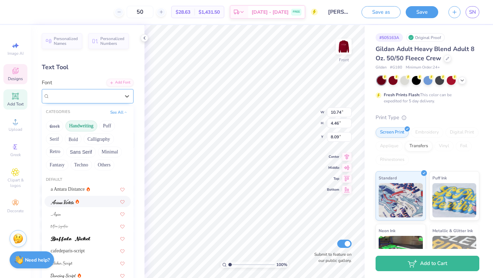
click at [81, 102] on div "Edition" at bounding box center [88, 96] width 92 height 14
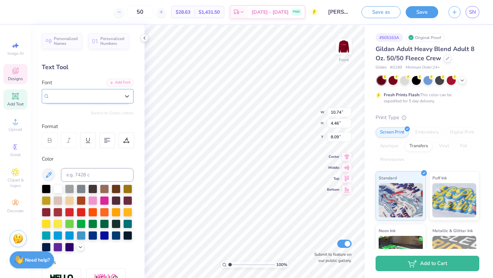
click at [112, 98] on div "Edition" at bounding box center [85, 96] width 71 height 8
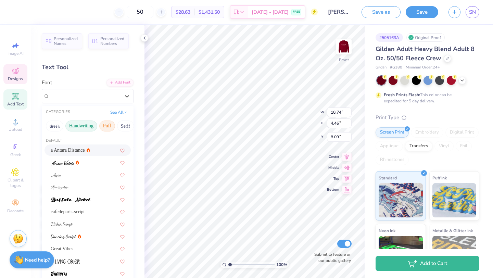
click at [107, 128] on button "Puff" at bounding box center [107, 126] width 16 height 11
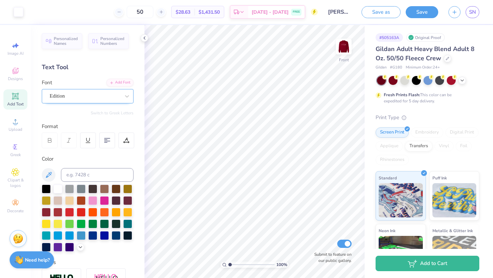
click at [89, 100] on div at bounding box center [85, 95] width 71 height 9
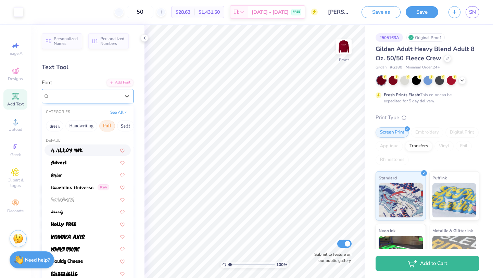
click at [81, 98] on div "Edition" at bounding box center [85, 96] width 71 height 8
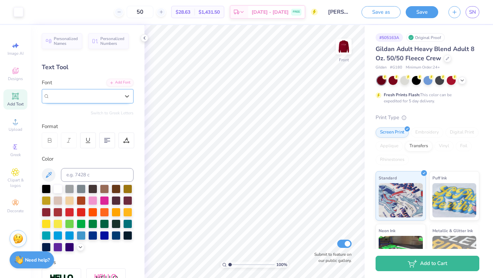
click at [81, 98] on div "Edition" at bounding box center [85, 96] width 71 height 8
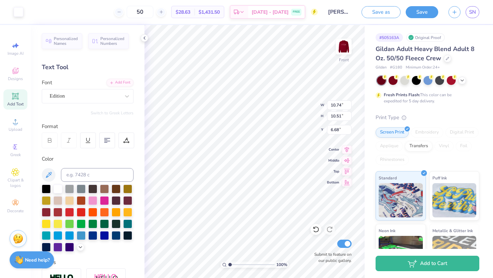
type input "6.68"
click at [338, 48] on img at bounding box center [343, 46] width 27 height 27
click at [338, 48] on img at bounding box center [344, 47] width 14 height 14
click at [424, 10] on button "Save" at bounding box center [422, 11] width 33 height 12
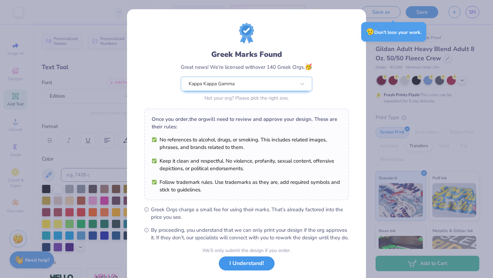
click at [251, 268] on button "I Understand!" at bounding box center [247, 263] width 56 height 14
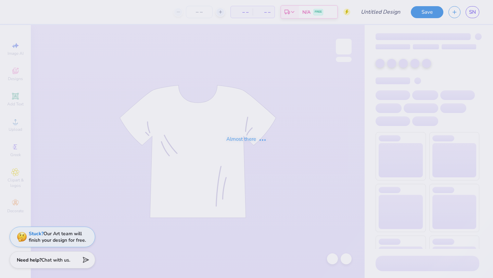
type input "[PERSON_NAME] kappa hoodie idea"
type input "50"
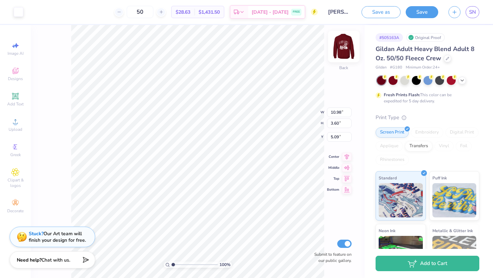
click at [346, 47] on img at bounding box center [343, 46] width 27 height 27
type input "11.36"
type input "11.12"
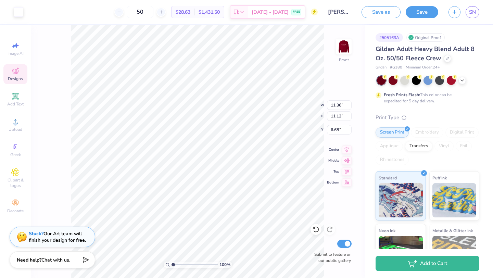
type input "11.72"
type input "11.48"
type input "5.80"
click at [421, 12] on button "Save" at bounding box center [422, 11] width 33 height 12
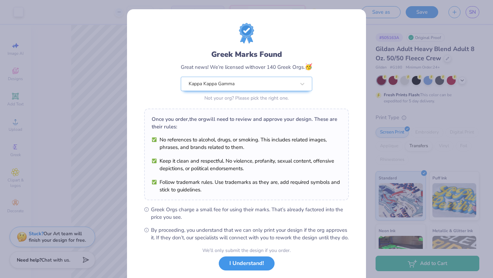
click at [246, 269] on button "I Understand!" at bounding box center [247, 263] width 56 height 14
